Goal: Information Seeking & Learning: Learn about a topic

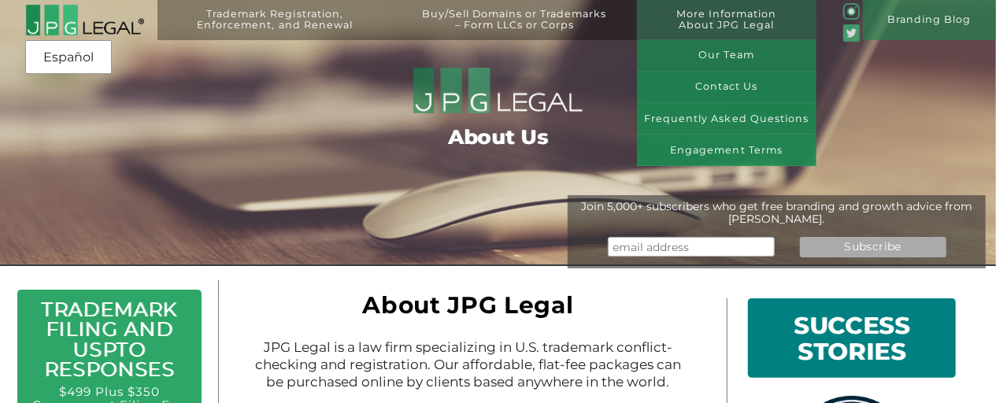
click at [709, 10] on link "More Information About JPG Legal" at bounding box center [726, 29] width 160 height 40
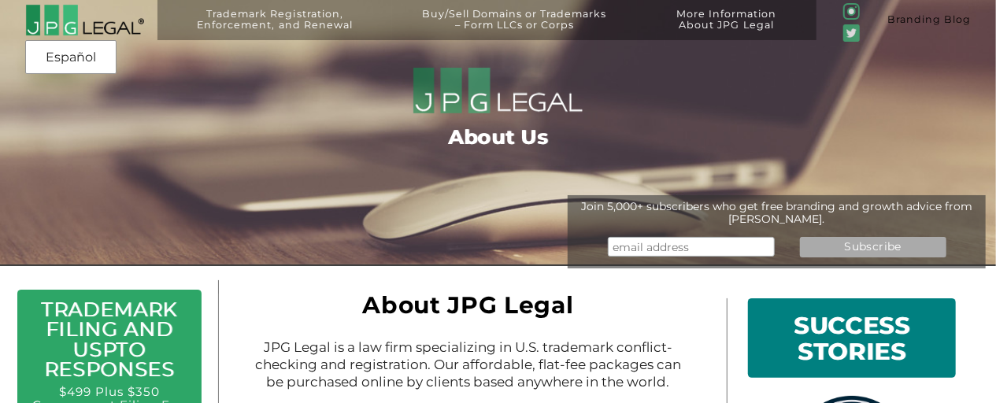
click at [946, 10] on link "Branding Blog" at bounding box center [929, 20] width 133 height 40
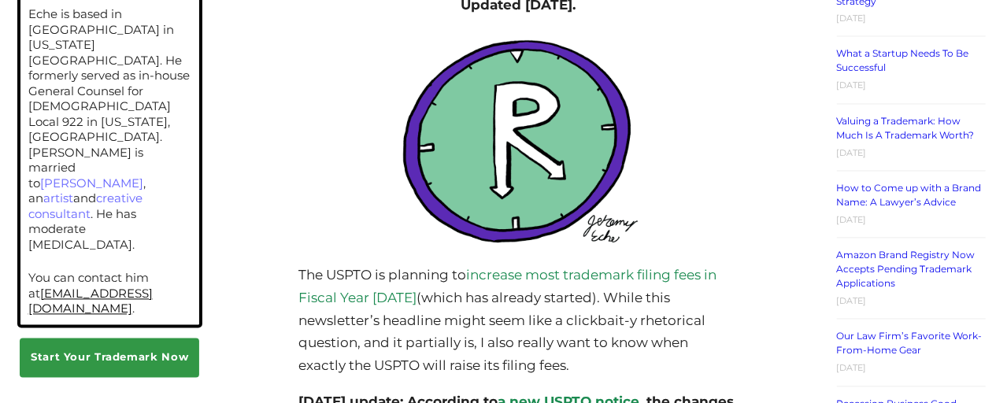
scroll to position [1479, 0]
click at [876, 249] on link "Amazon Brand Registry Now Accepts Pending Trademark Applications" at bounding box center [906, 269] width 139 height 40
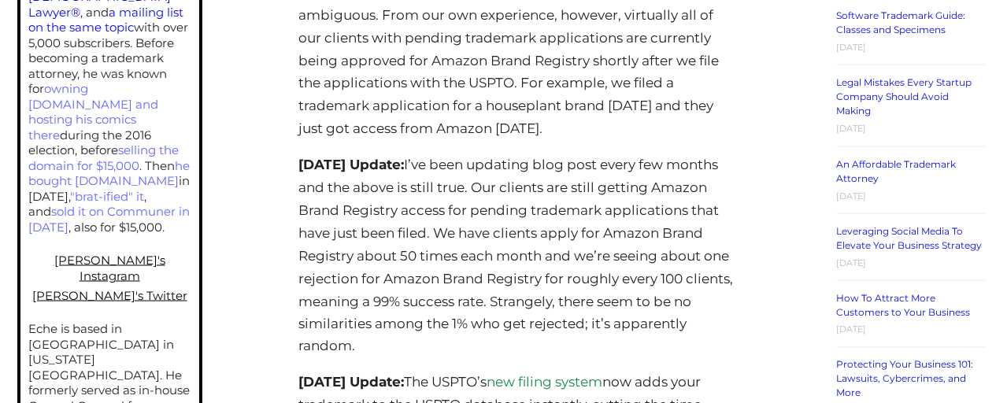
scroll to position [1164, 0]
